Goal: Check status: Check status

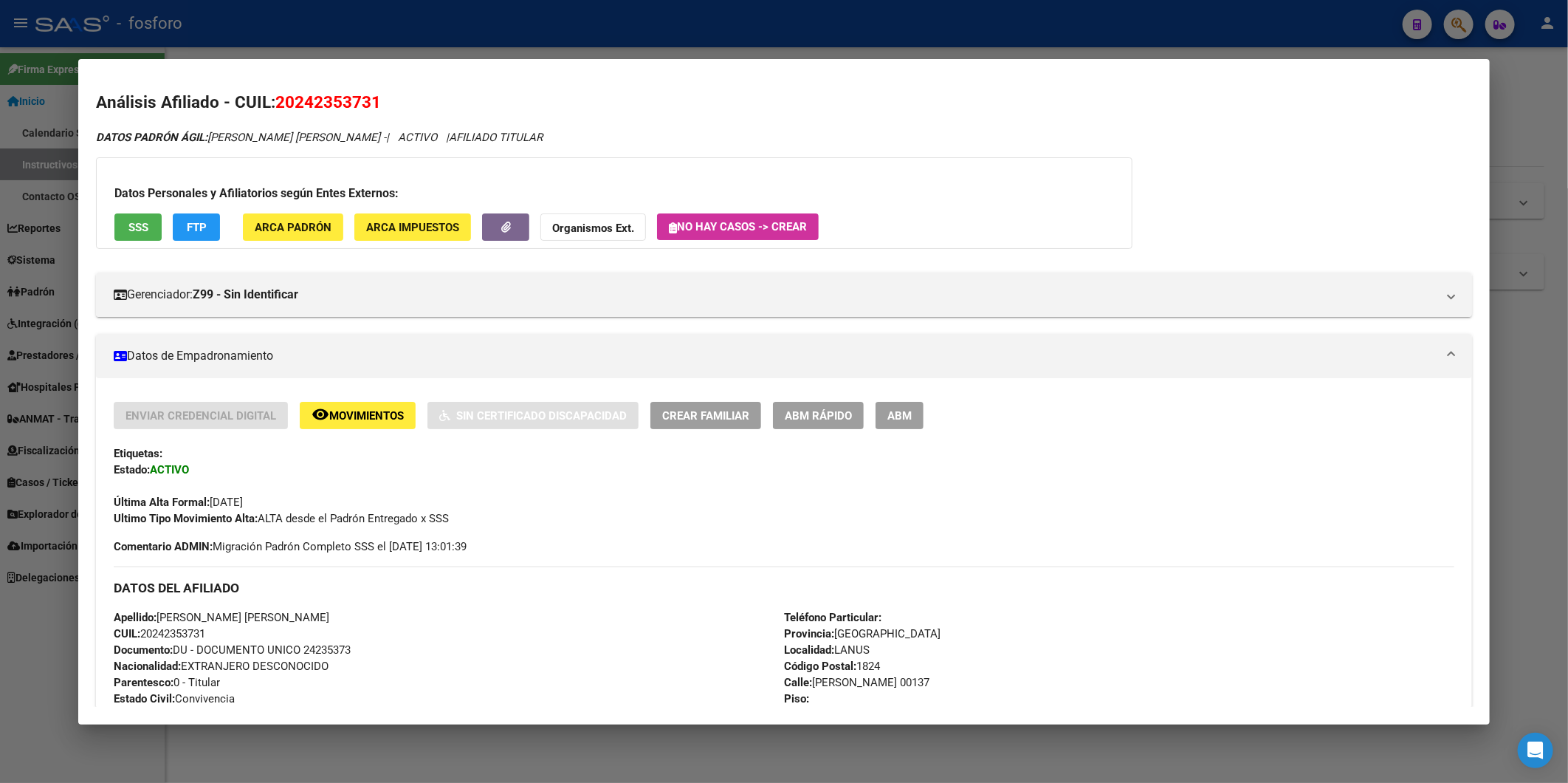
scroll to position [56, 0]
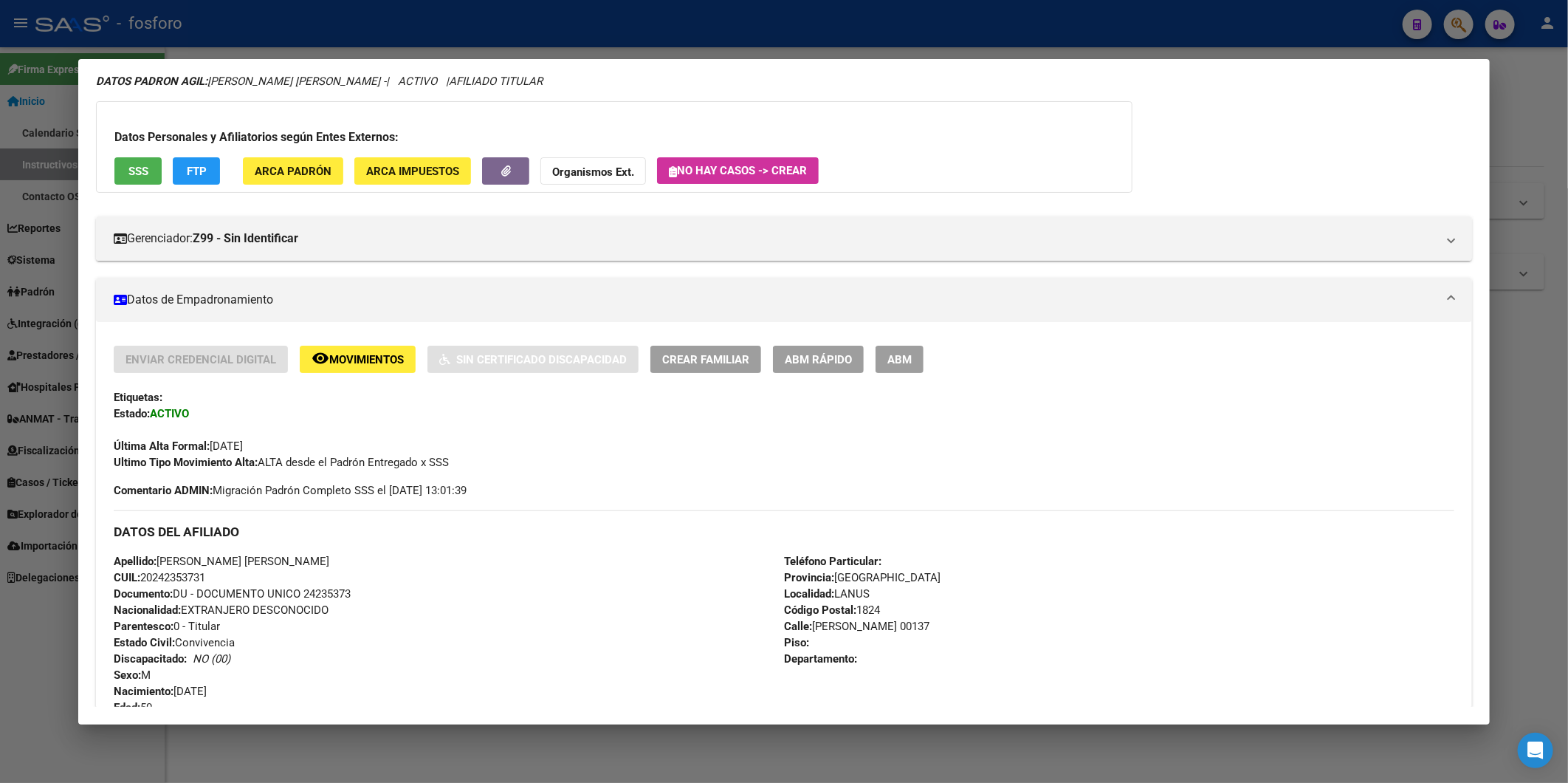
click at [1518, 284] on div at bounding box center [784, 392] width 1568 height 783
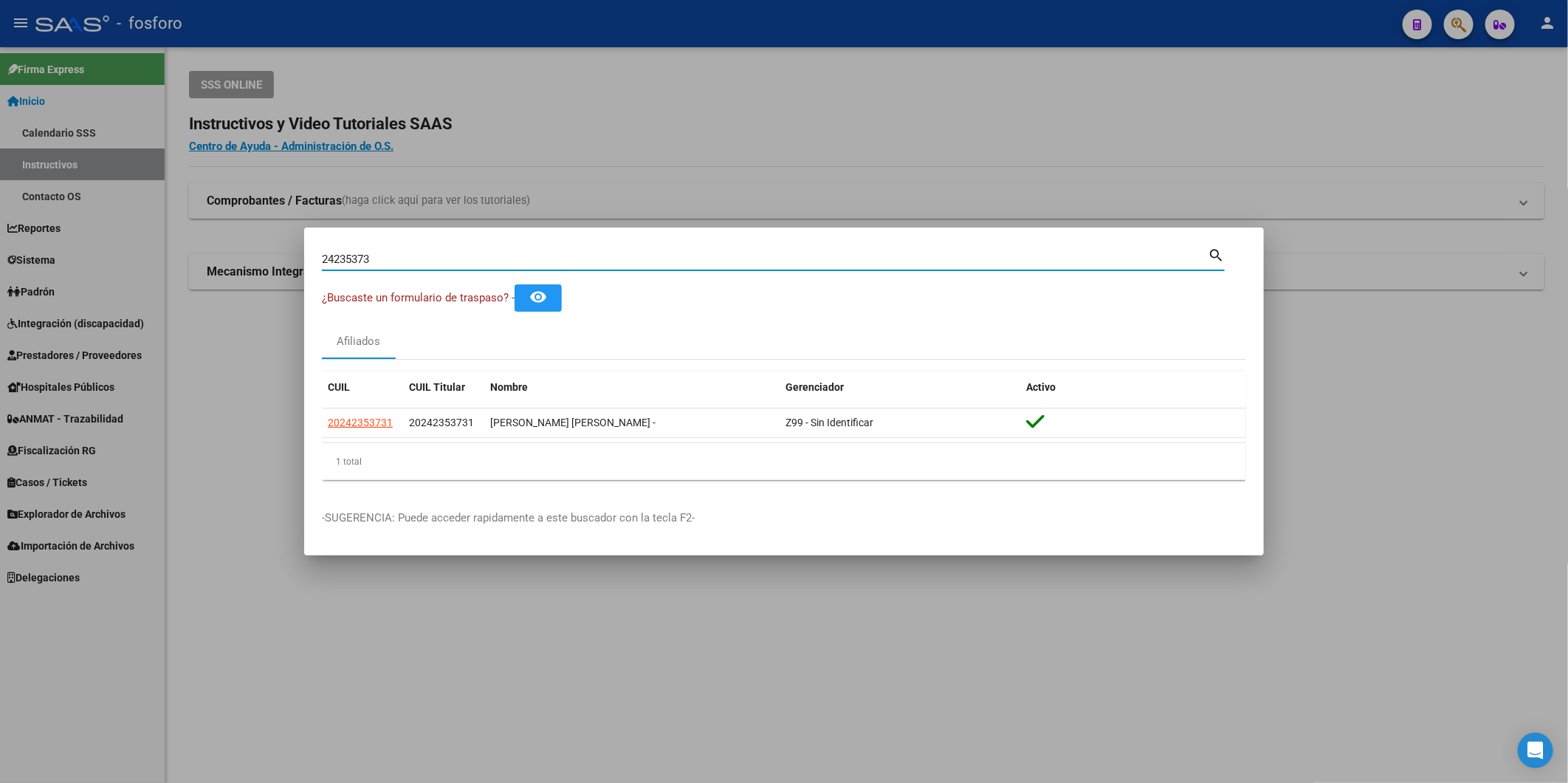
drag, startPoint x: 466, startPoint y: 261, endPoint x: 0, endPoint y: 215, distance: 468.3
click at [0, 261] on html "menu - fosforo person Firma Express Inicio Calendario SSS Instructivos Contacto…" at bounding box center [784, 392] width 1568 height 783
paste input
type input "2"
paste input "24235373"
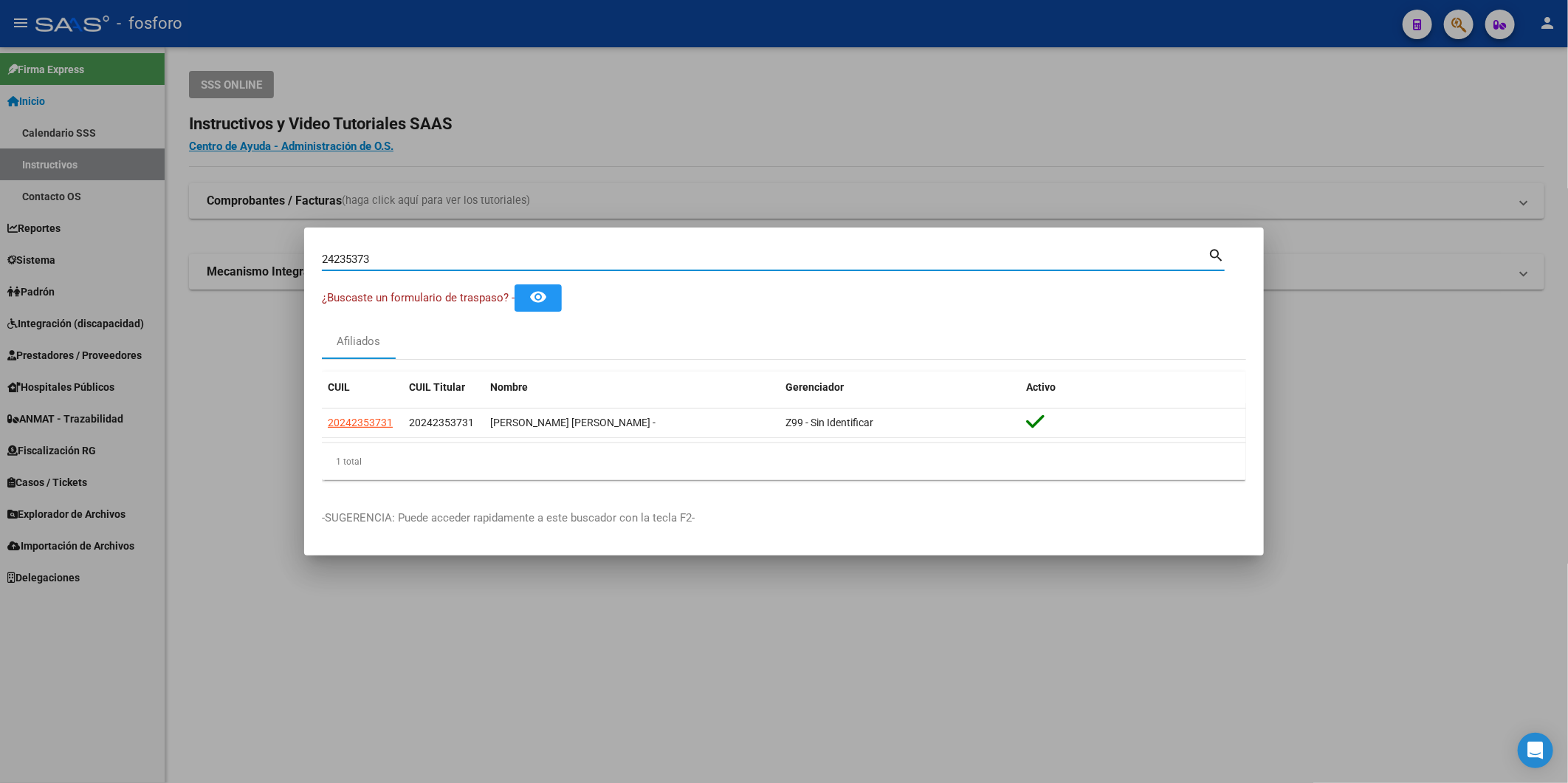
drag, startPoint x: 421, startPoint y: 256, endPoint x: -4, endPoint y: 266, distance: 425.1
click at [0, 266] on html "menu - fosforo person Firma Express Inicio Calendario SSS Instructivos Contacto…" at bounding box center [784, 392] width 1568 height 783
type input "[PERSON_NAME]"
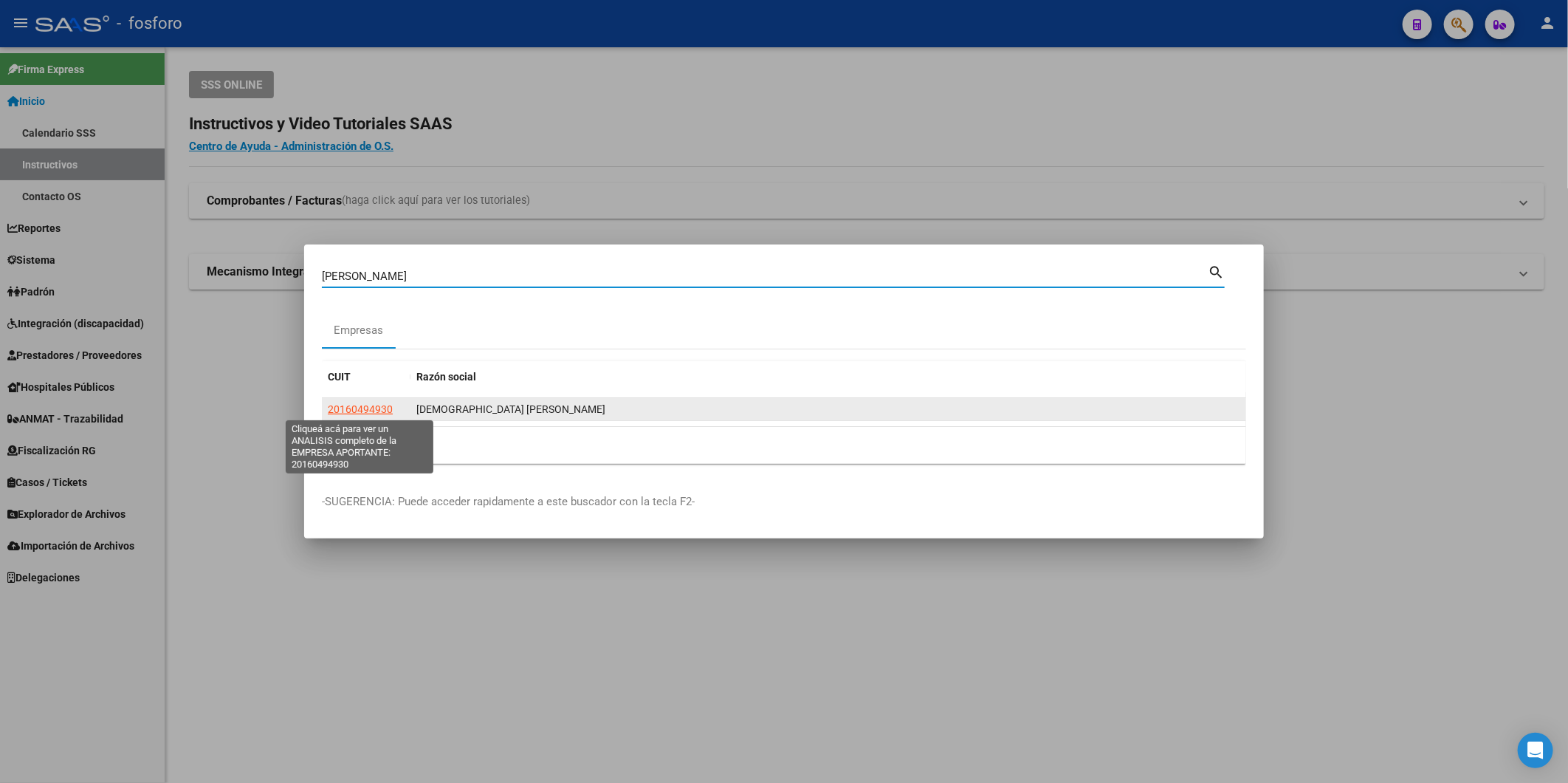
click at [385, 410] on span "20160494930" at bounding box center [361, 409] width 65 height 12
type textarea "20160494930"
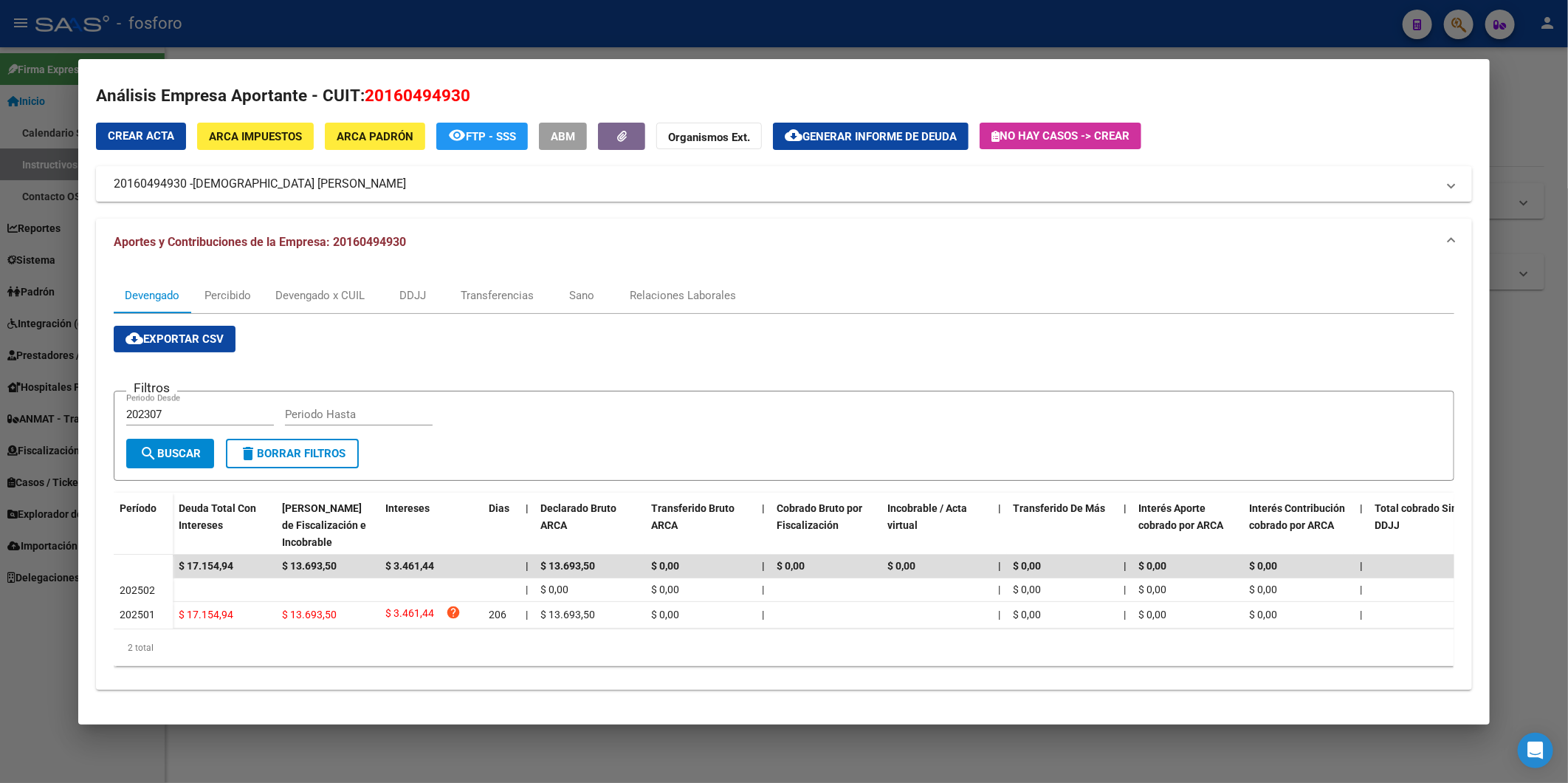
scroll to position [0, 0]
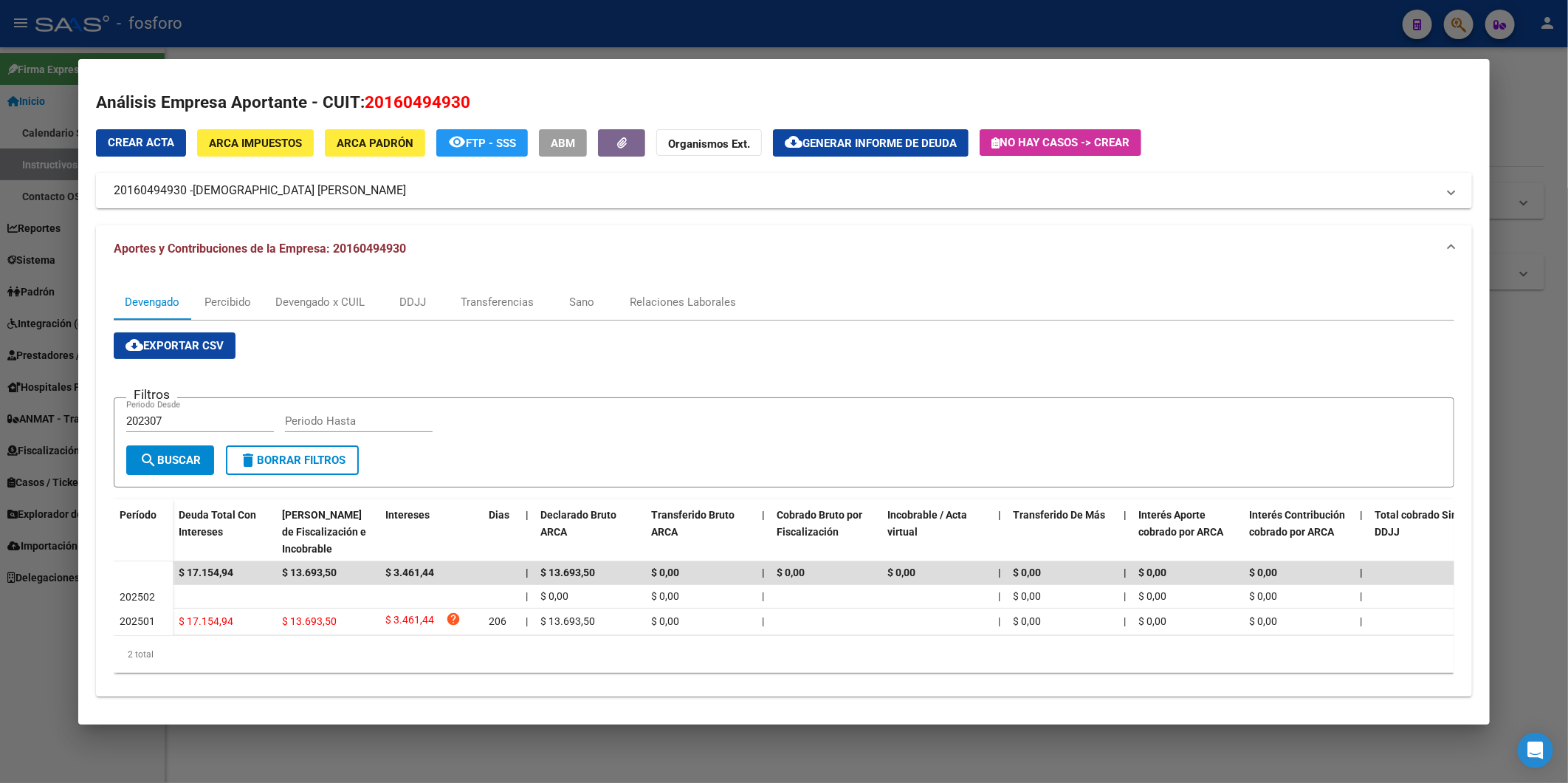
click at [1532, 150] on div at bounding box center [784, 392] width 1568 height 783
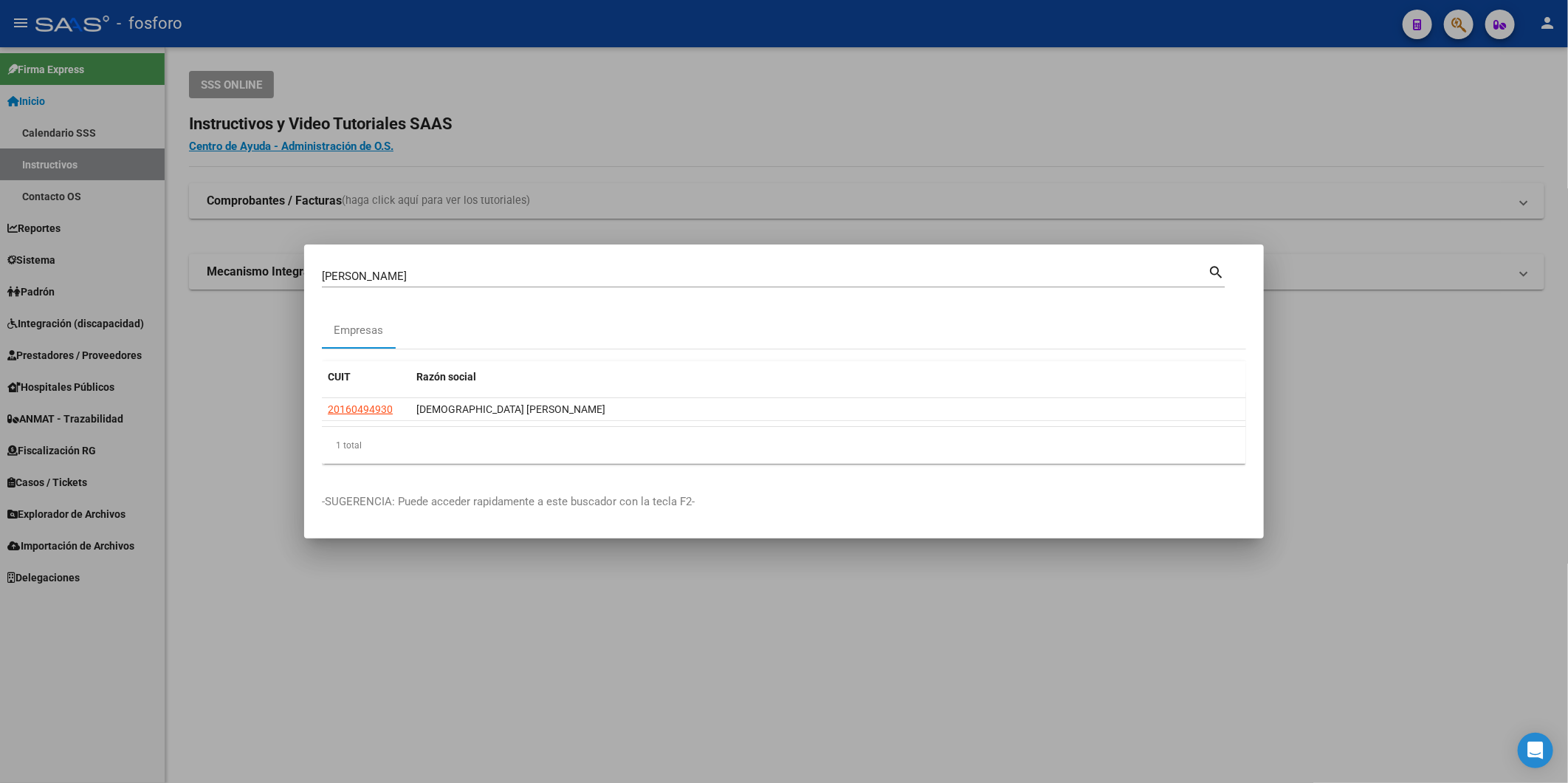
click at [777, 91] on div at bounding box center [784, 392] width 1568 height 783
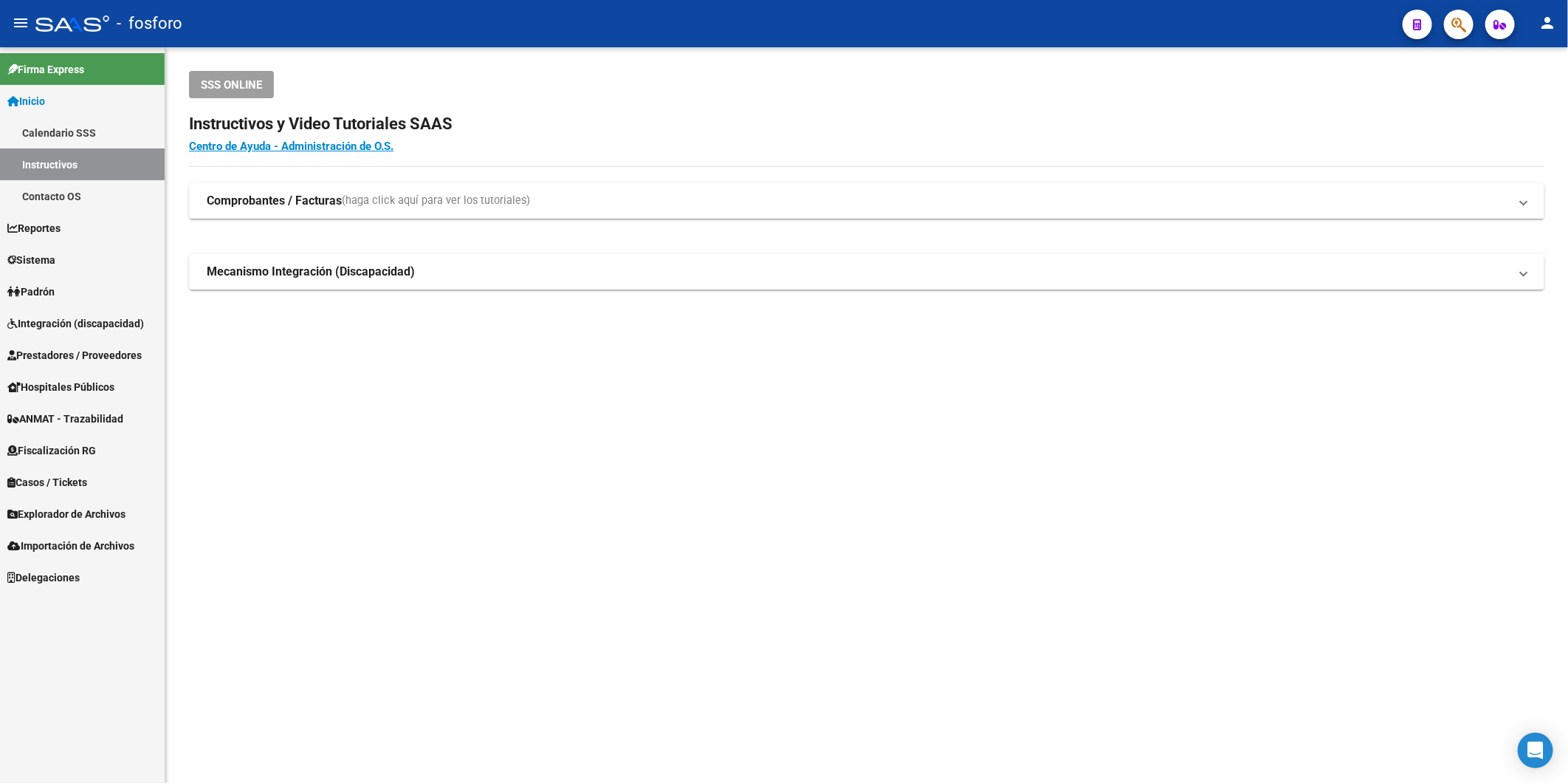
click at [1437, 28] on div at bounding box center [1453, 24] width 42 height 30
click at [1448, 24] on button "button" at bounding box center [1458, 24] width 30 height 30
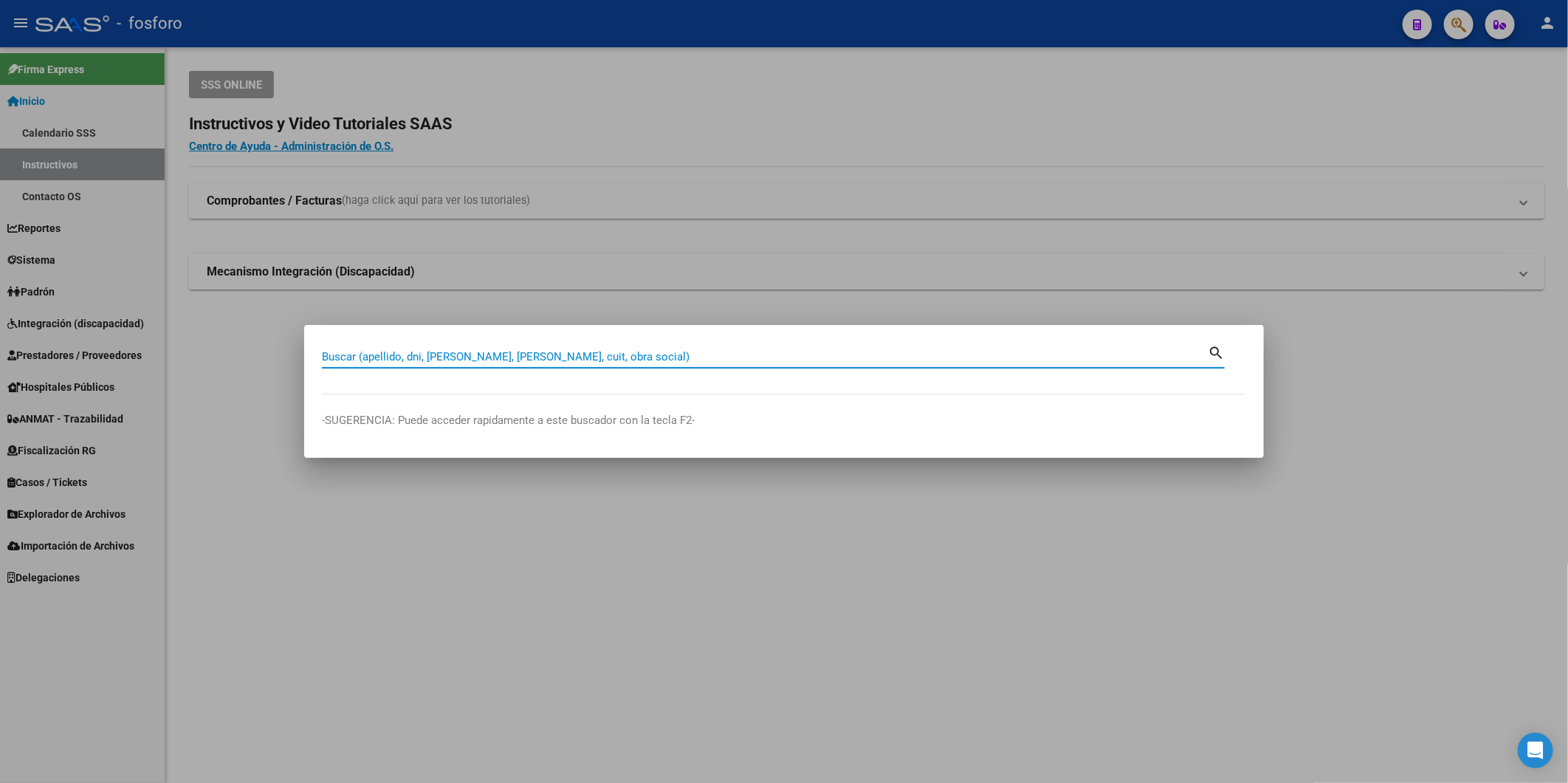
paste input "20-16049493-0"
type input "20160494930"
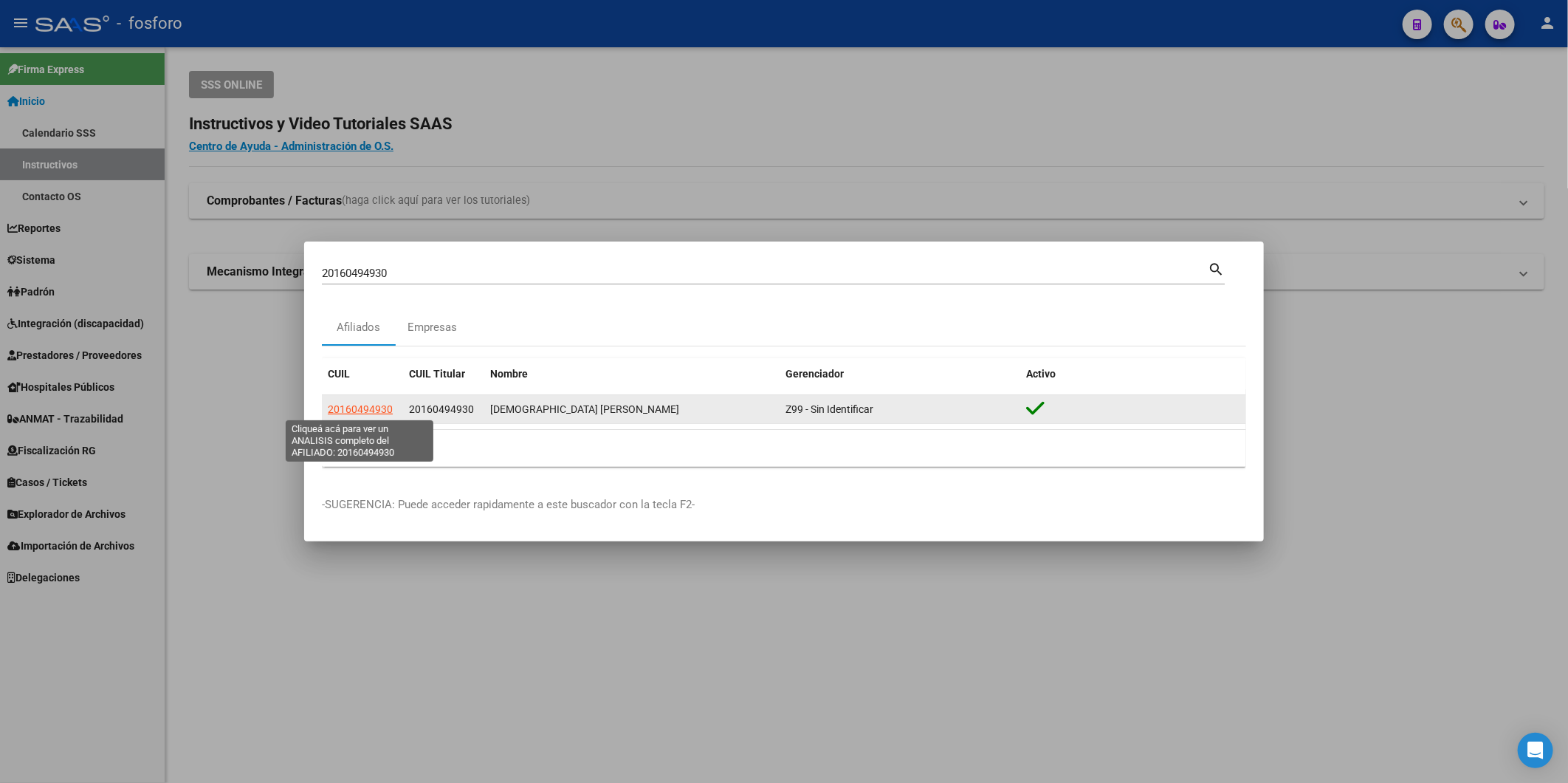
click at [365, 414] on span "20160494930" at bounding box center [361, 409] width 65 height 12
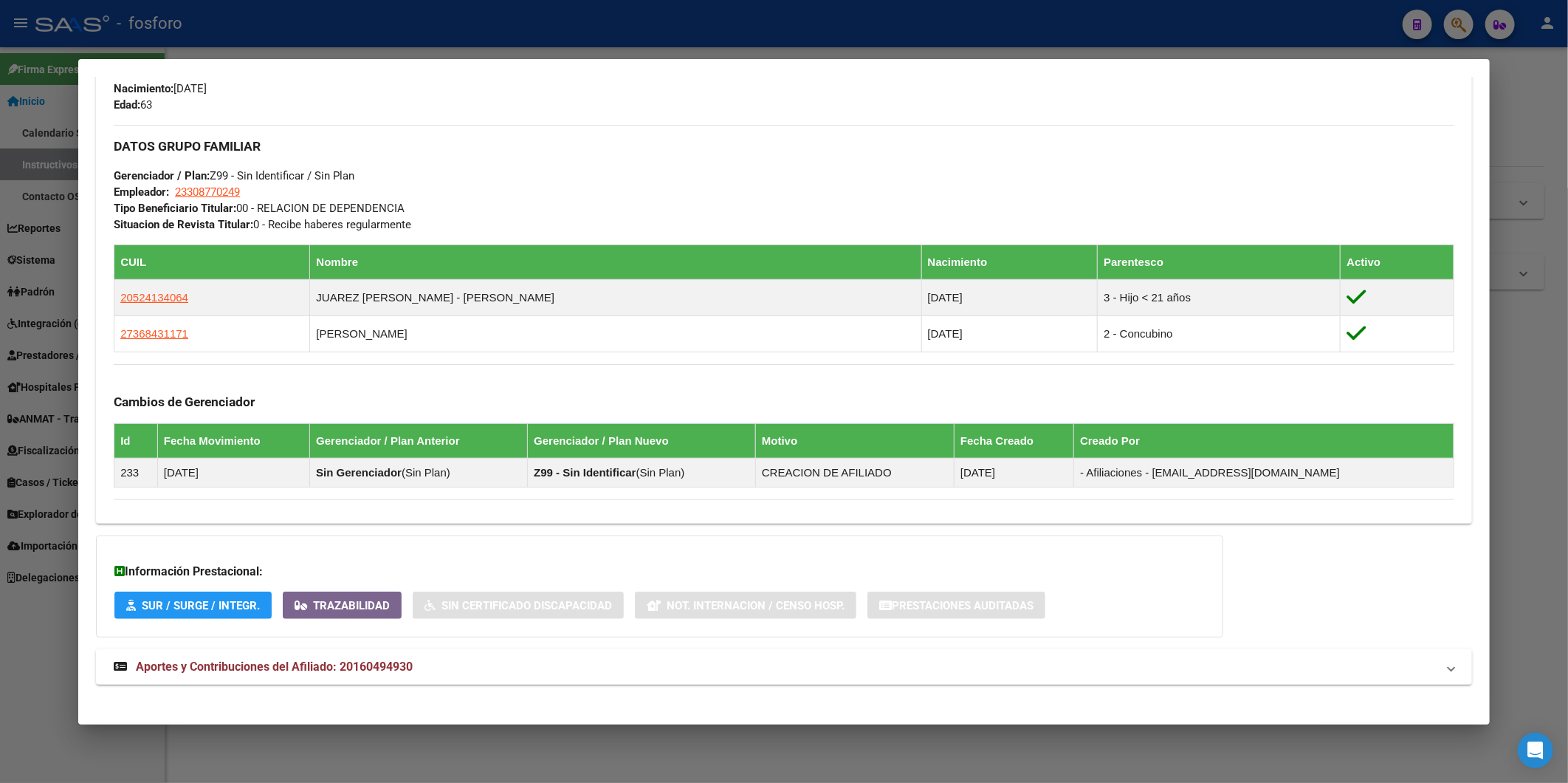
scroll to position [643, 0]
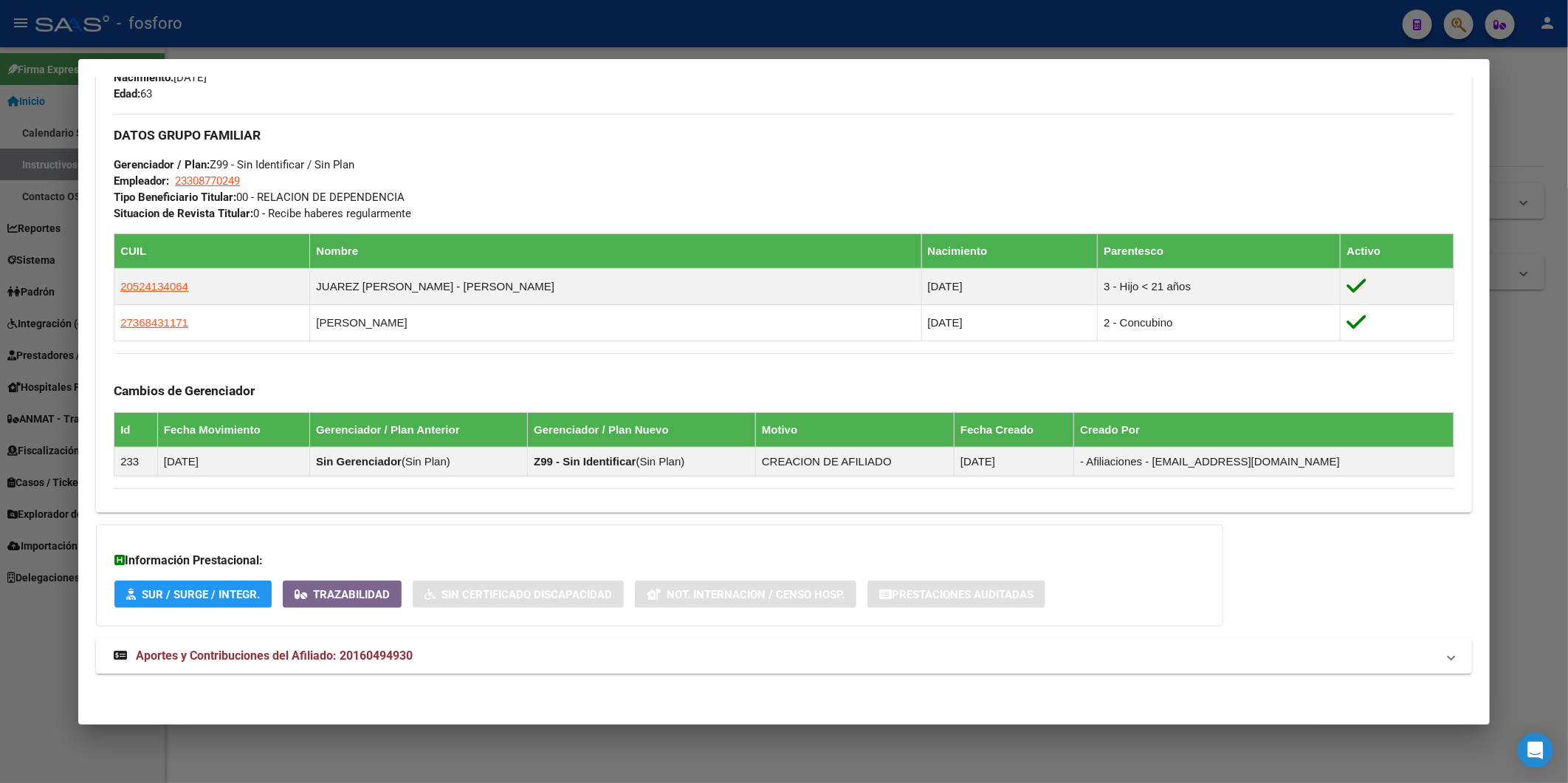
click at [370, 662] on span "Aportes y Contribuciones del Afiliado: 20160494930" at bounding box center [274, 655] width 277 height 14
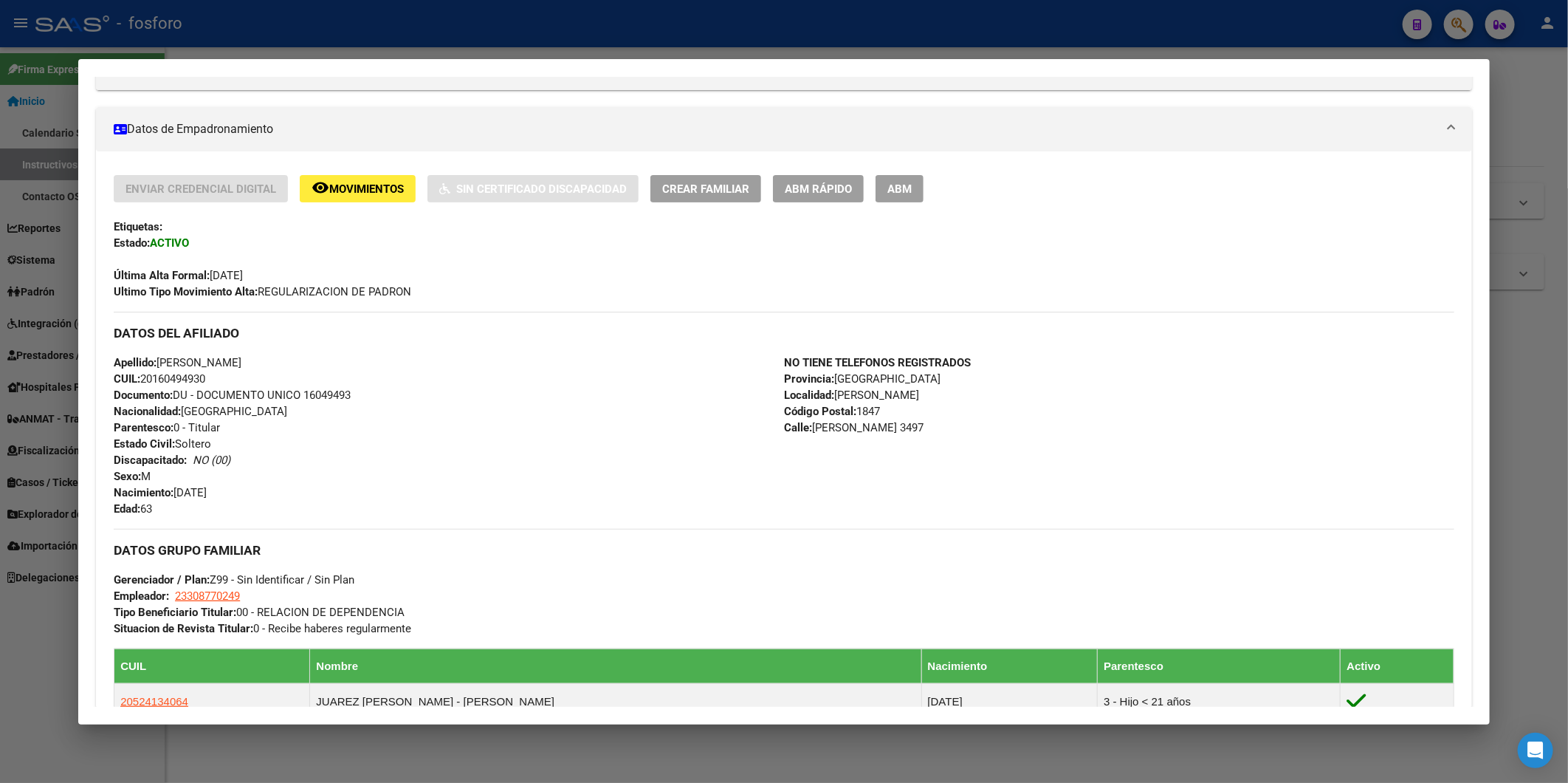
scroll to position [0, 0]
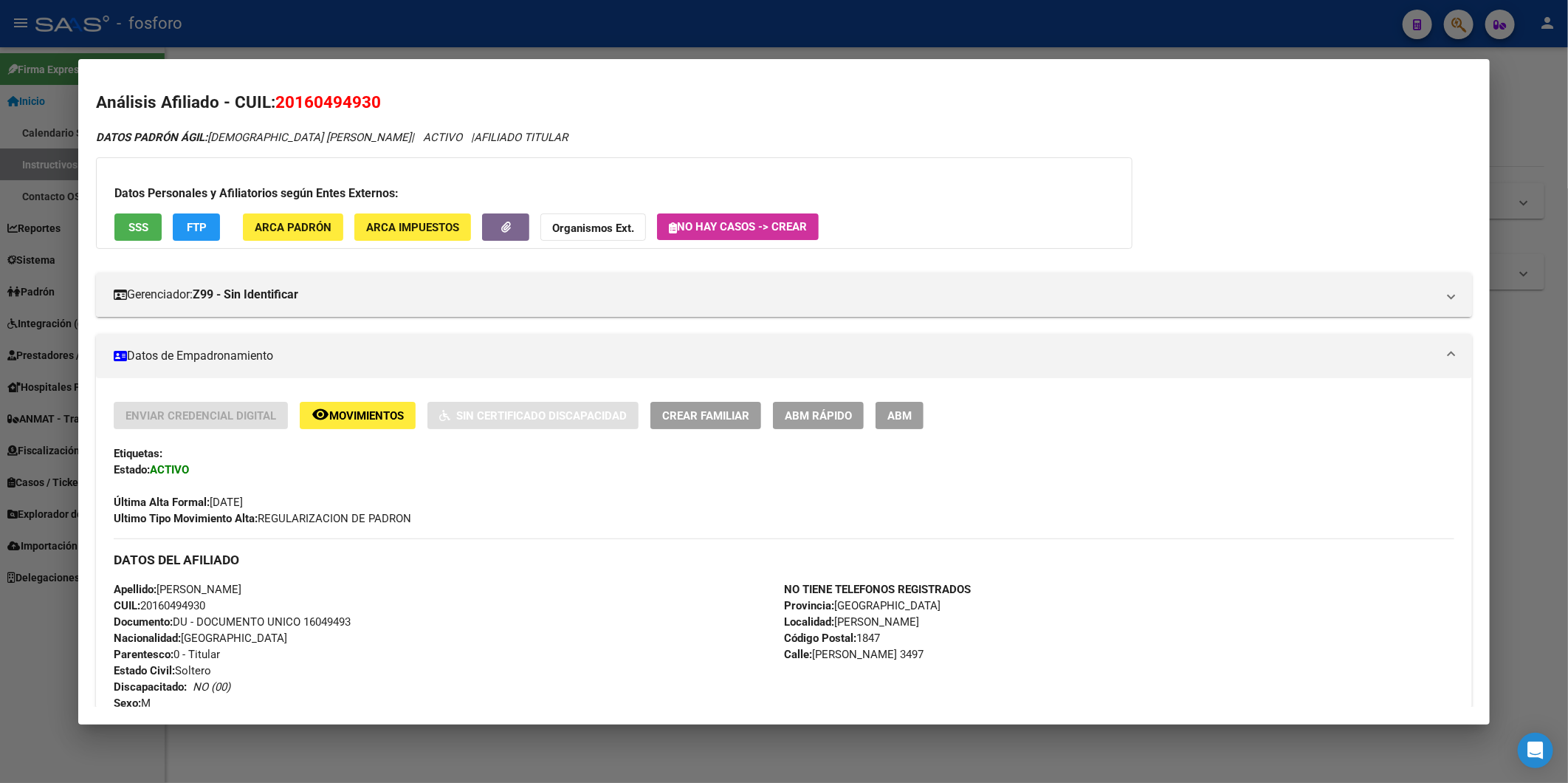
click at [1527, 93] on div at bounding box center [784, 392] width 1568 height 783
